Goal: Task Accomplishment & Management: Complete application form

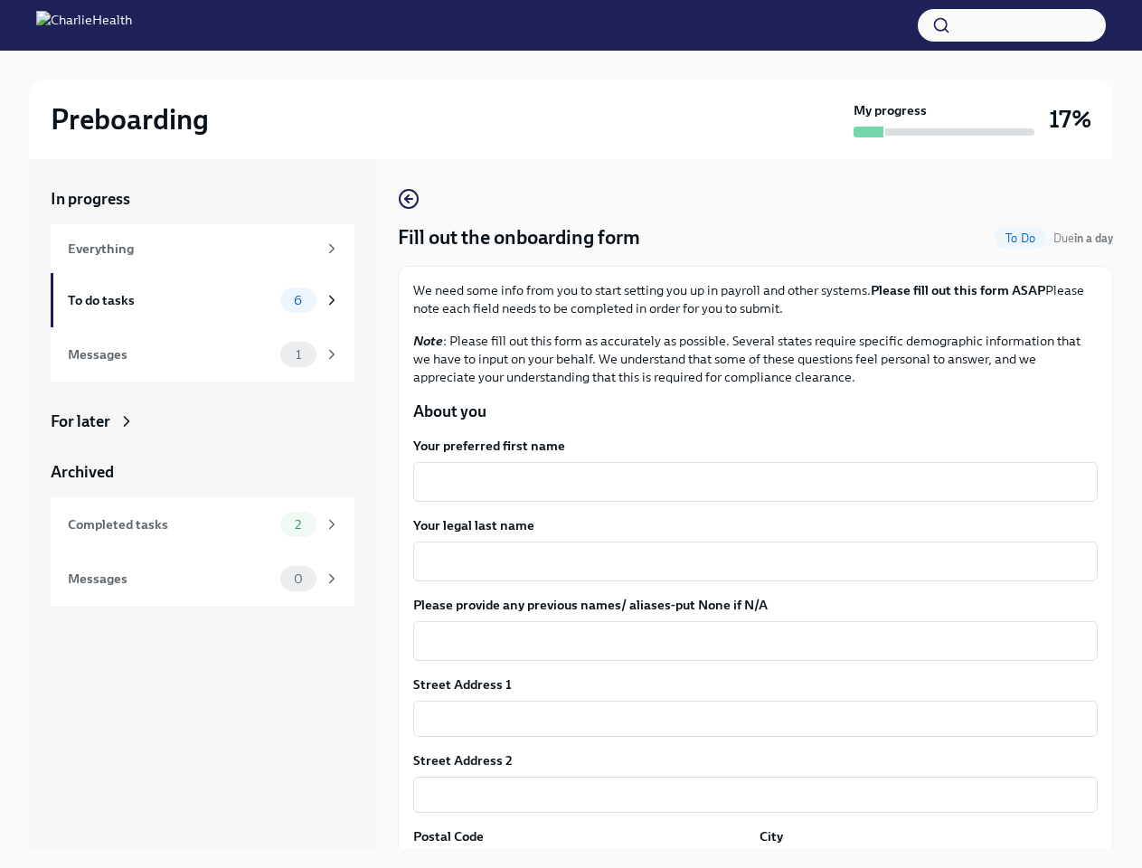
click at [1011, 25] on button "button" at bounding box center [1011, 25] width 188 height 33
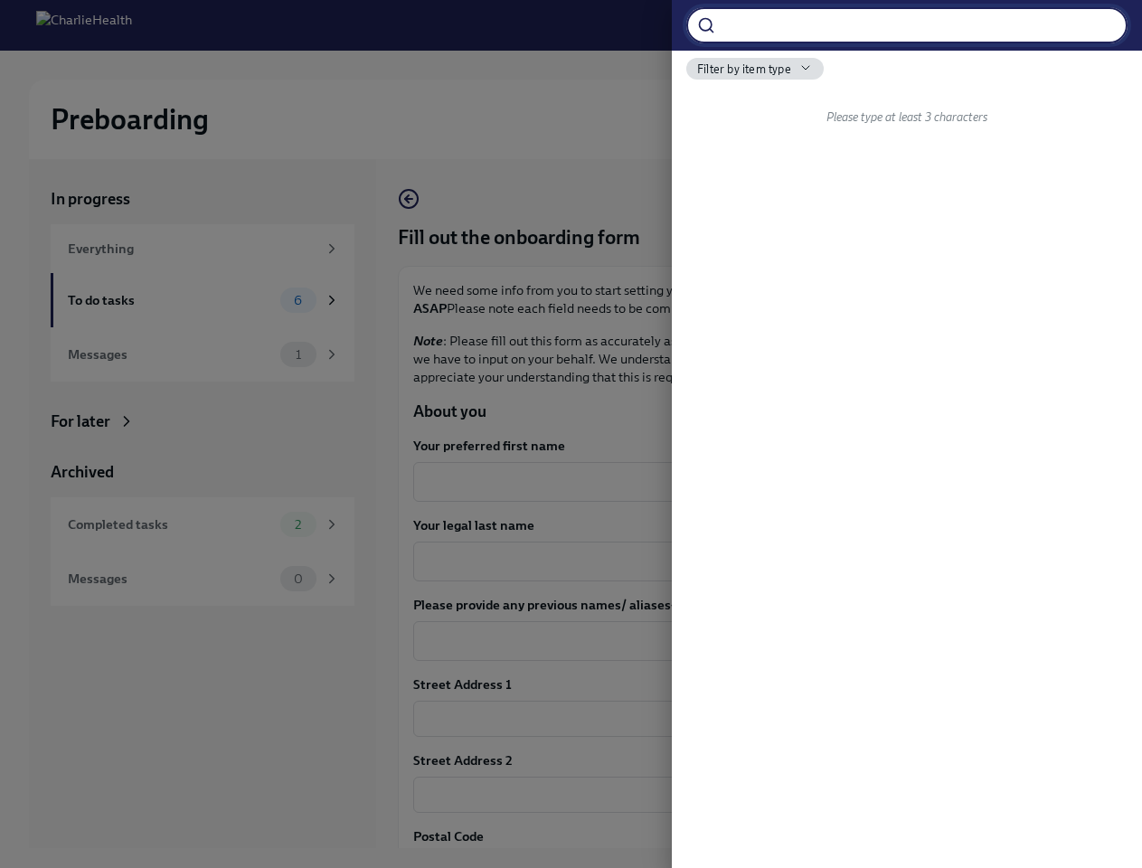
click at [748, 482] on div at bounding box center [571, 434] width 1142 height 868
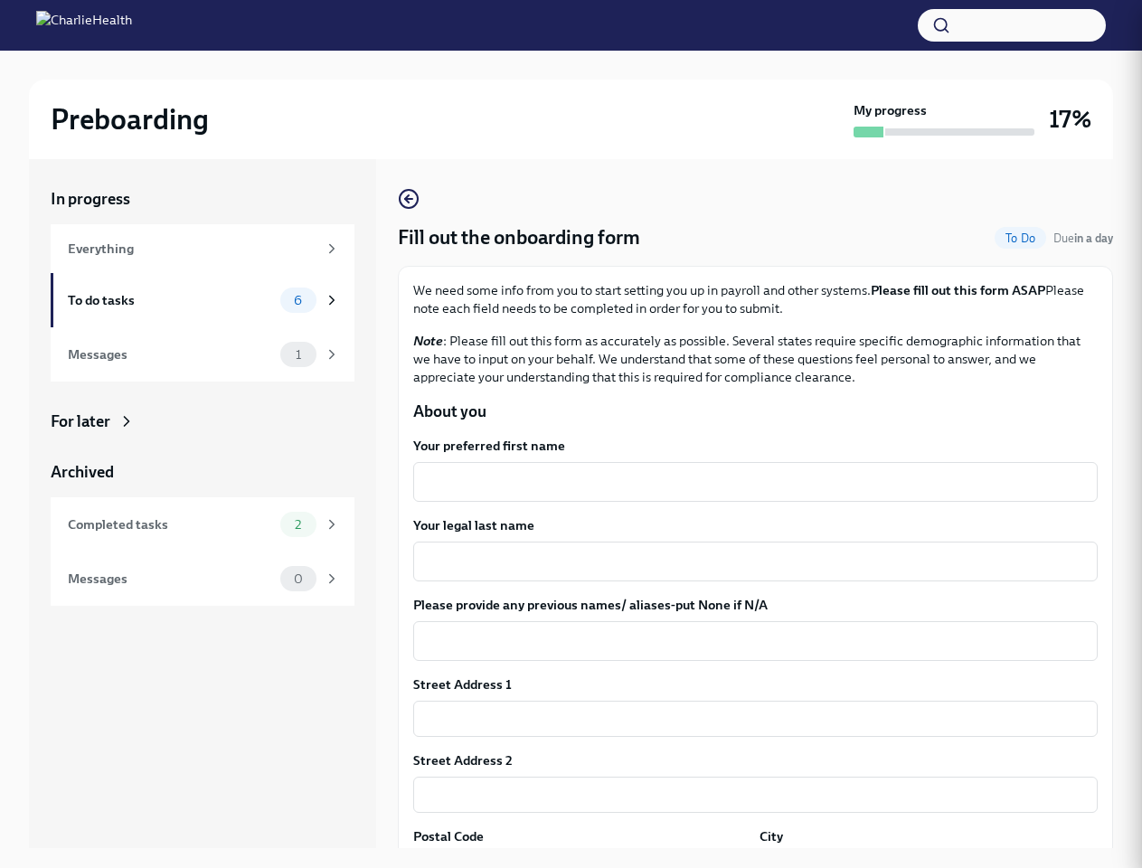
click at [748, 561] on div at bounding box center [571, 434] width 1142 height 868
click at [748, 641] on textarea "Please provide any previous names/ aliases-put None if N/A" at bounding box center [755, 641] width 663 height 22
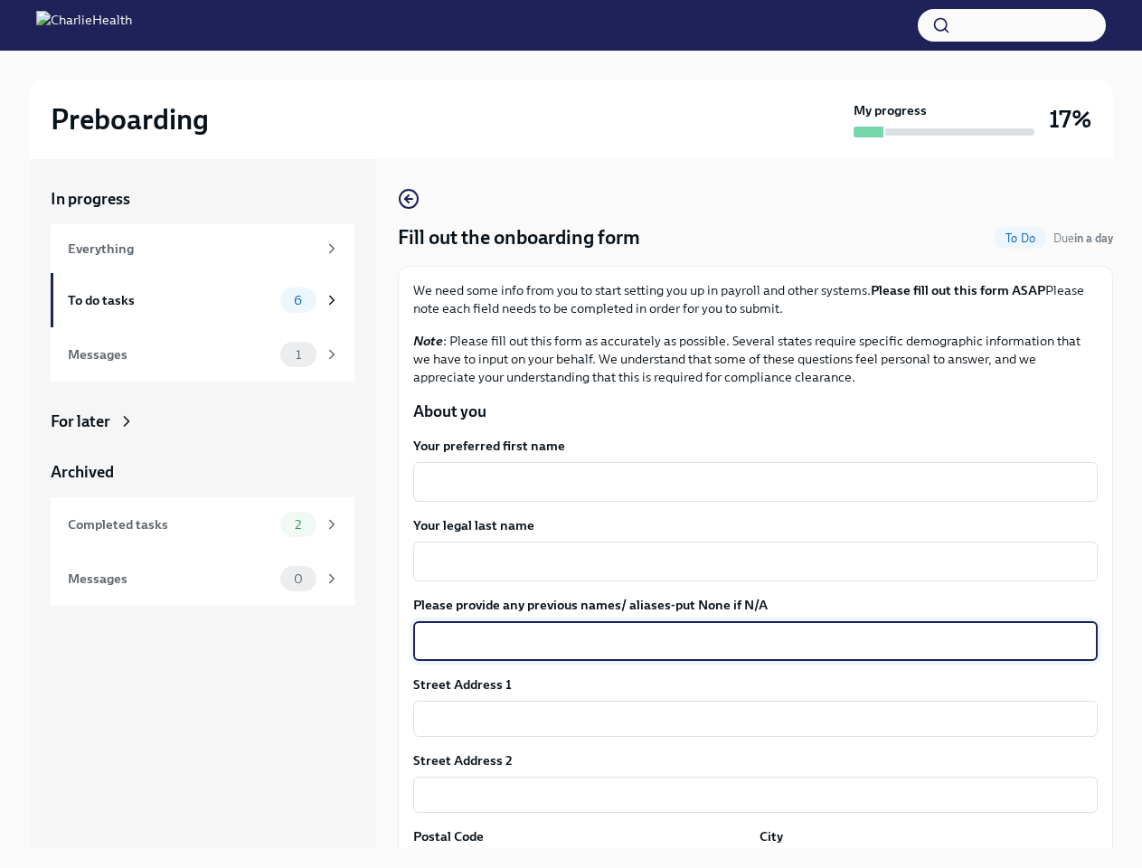
click at [748, 719] on input "text" at bounding box center [755, 719] width 684 height 36
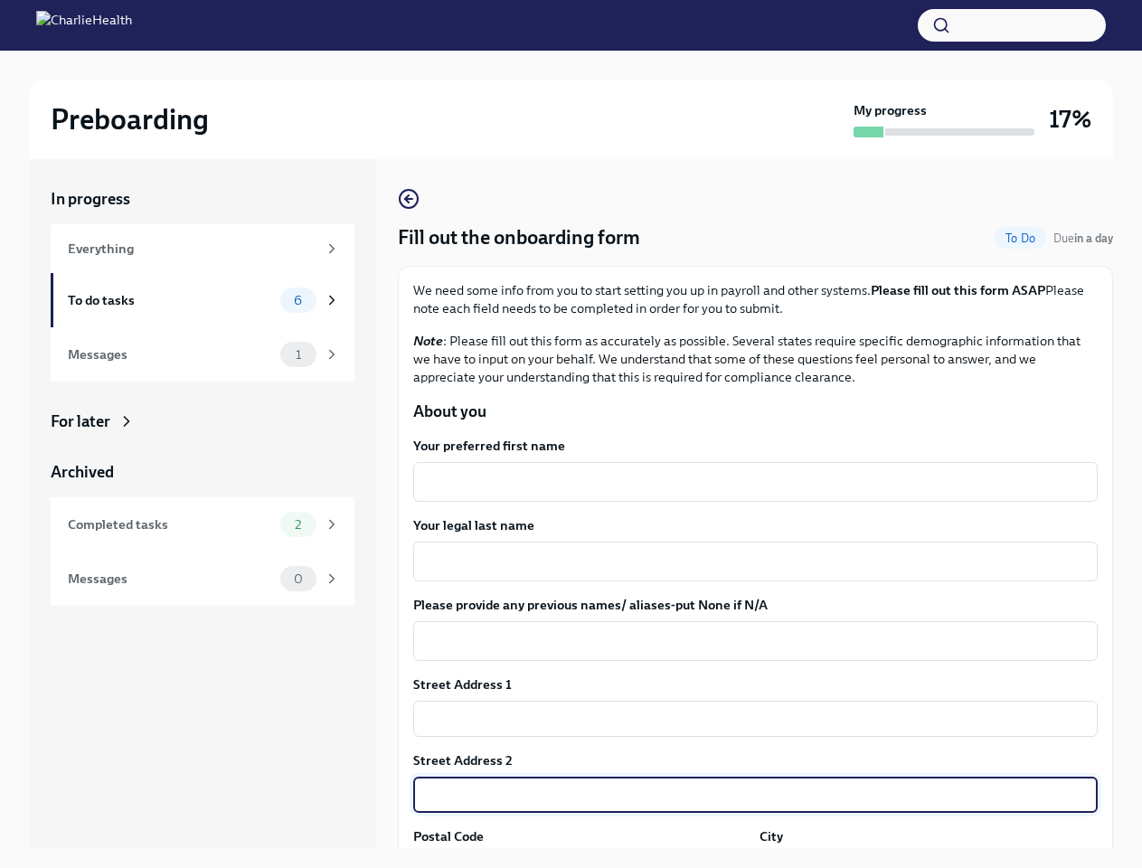
click at [748, 795] on input "text" at bounding box center [755, 794] width 684 height 36
click at [578, 860] on div "In progress Everything To do tasks 6 Messages 1 For later Archived Completed ta…" at bounding box center [571, 518] width 1084 height 718
click at [917, 860] on div "In progress Everything To do tasks 6 Messages 1 For later Archived Completed ta…" at bounding box center [571, 518] width 1084 height 718
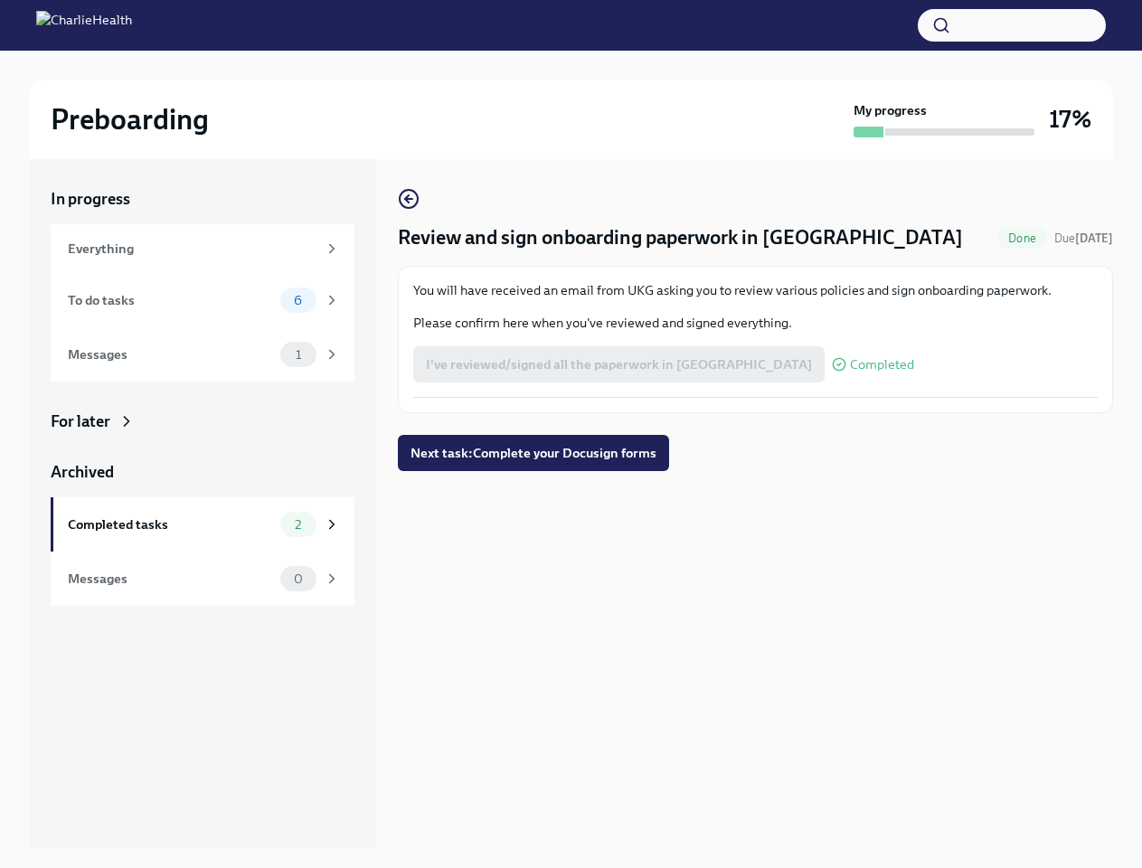
click at [570, 434] on div "Review and sign onboarding paperwork in UKG Done Due in 9 days You will have re…" at bounding box center [755, 329] width 715 height 283
click at [1011, 25] on button "button" at bounding box center [1011, 25] width 188 height 33
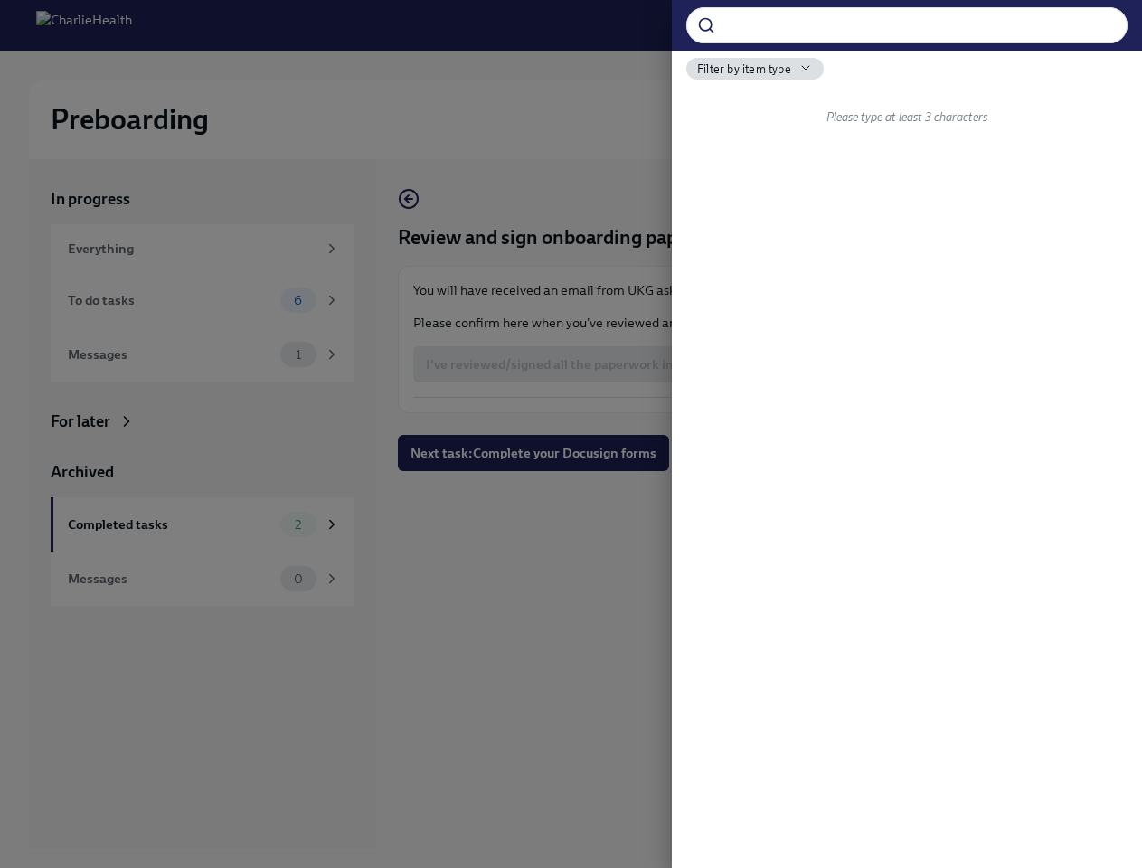
click at [561, 364] on div at bounding box center [571, 434] width 1142 height 868
